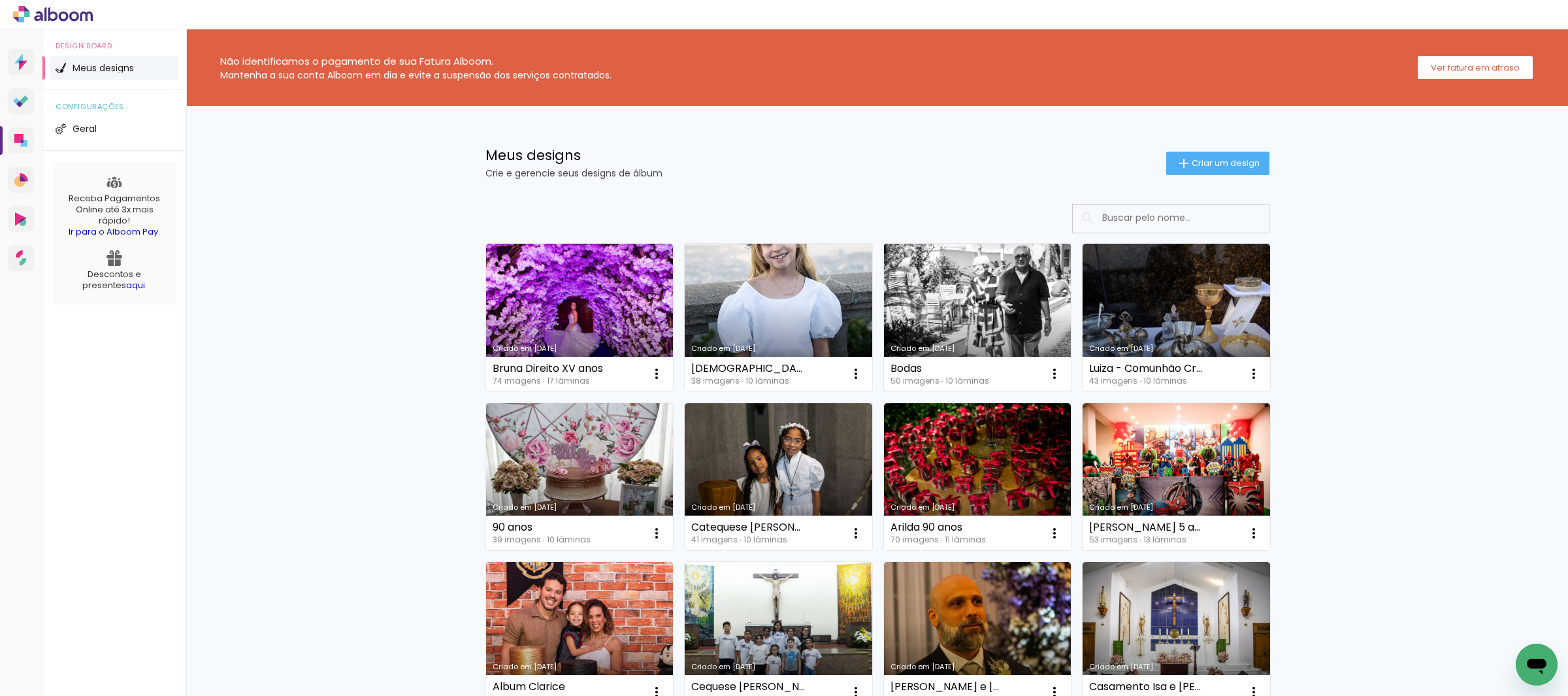
click at [980, 289] on link "Criado em [DATE]" at bounding box center [978, 317] width 187 height 148
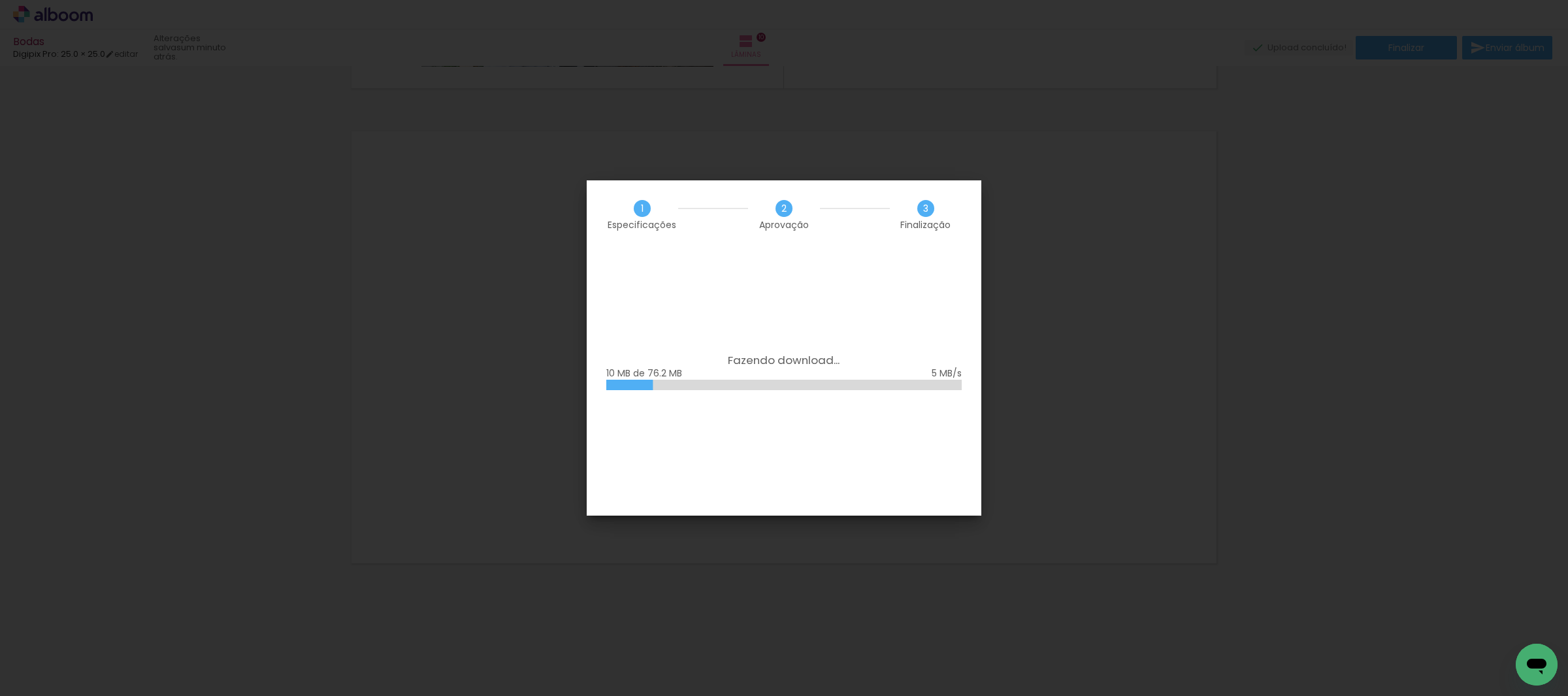
scroll to position [0, 2274]
